Goal: Navigation & Orientation: Find specific page/section

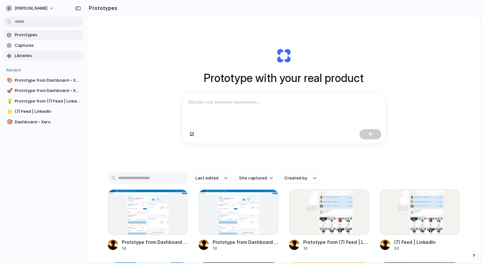
click at [26, 53] on span "Libraries" at bounding box center [48, 55] width 66 height 6
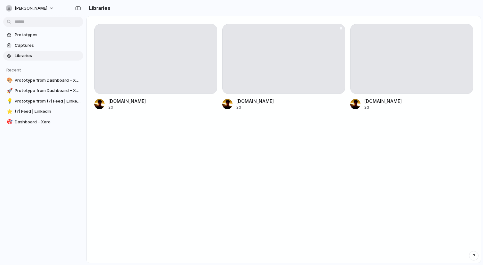
click at [256, 68] on div at bounding box center [283, 59] width 123 height 70
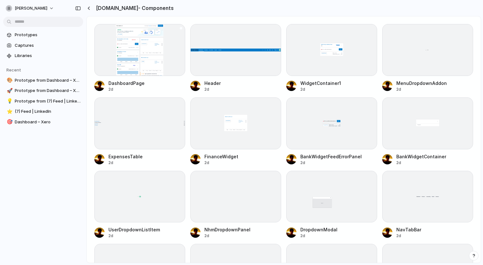
click at [136, 52] on div at bounding box center [139, 50] width 91 height 52
click at [49, 55] on span "Libraries" at bounding box center [48, 55] width 66 height 6
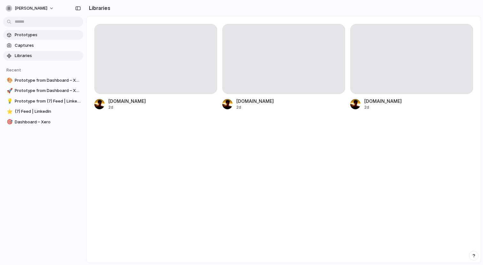
click at [34, 37] on span "Prototypes" at bounding box center [48, 35] width 66 height 6
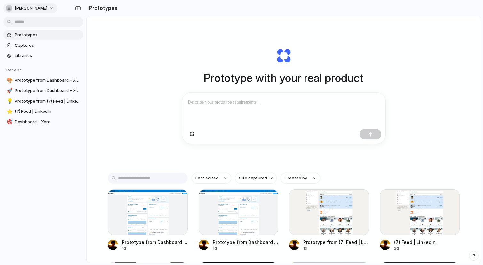
click at [54, 9] on button "[PERSON_NAME]" at bounding box center [30, 8] width 54 height 10
click at [54, 9] on div "Settings Invite members Change theme Sign out" at bounding box center [241, 132] width 483 height 265
click at [324, 100] on p at bounding box center [284, 102] width 192 height 8
click at [386, 67] on div "Prototype with your real product Clone web app Clone screenshot Start from exis…" at bounding box center [284, 95] width 256 height 143
